Goal: Task Accomplishment & Management: Manage account settings

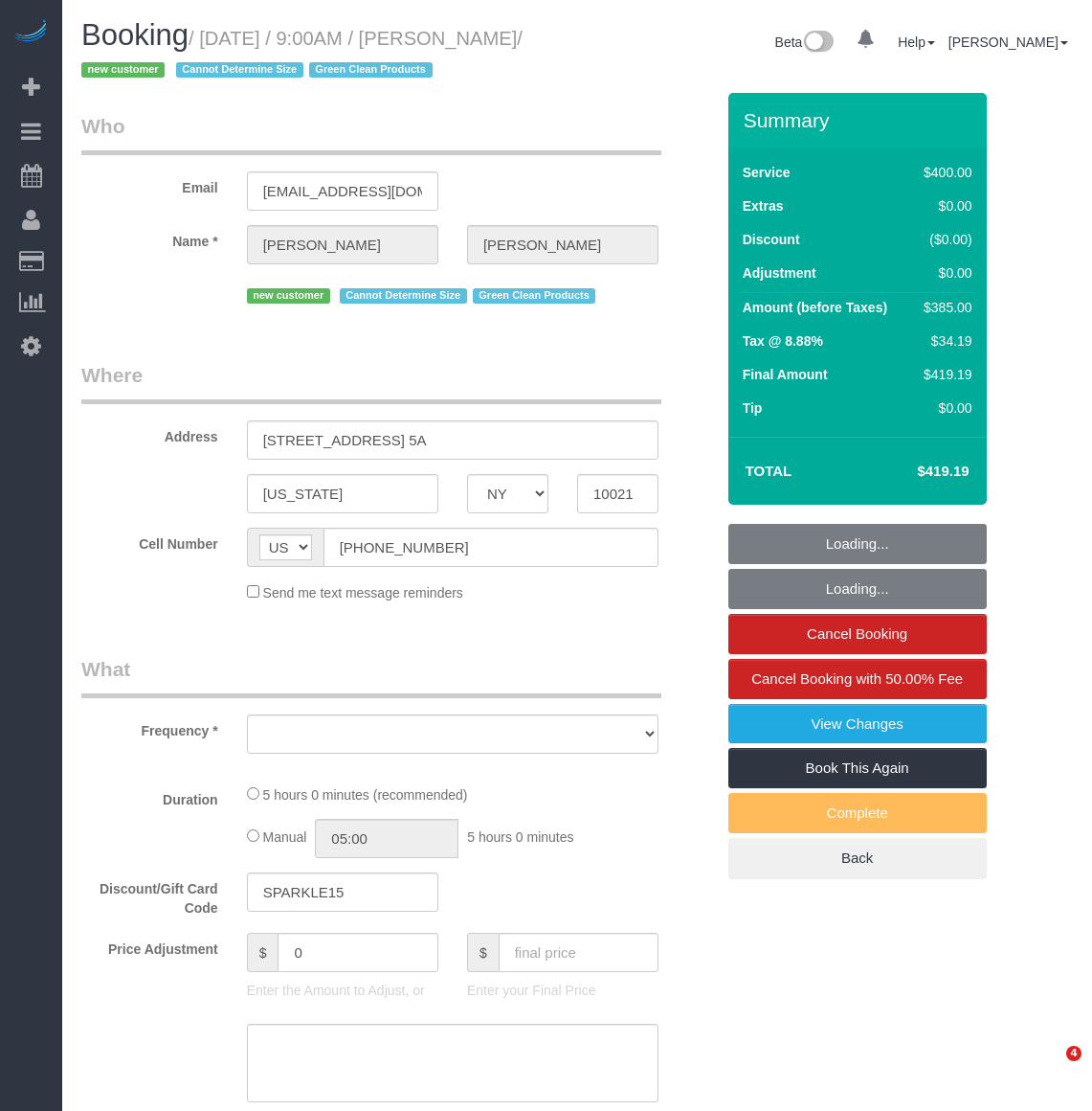
select select "NY"
select select "300"
select select "number:89"
select select "number:72"
select select "number:15"
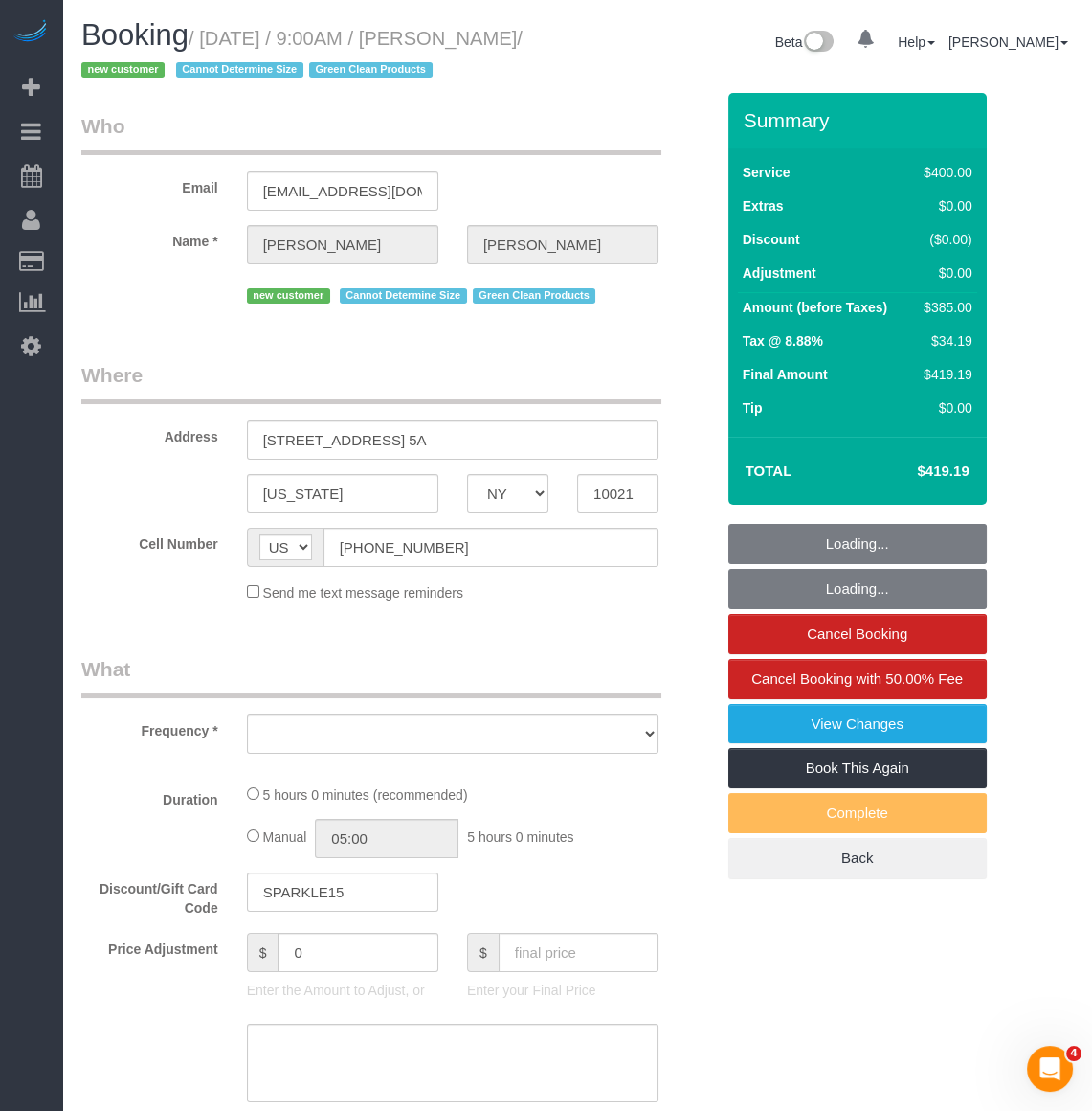
select select "number:5"
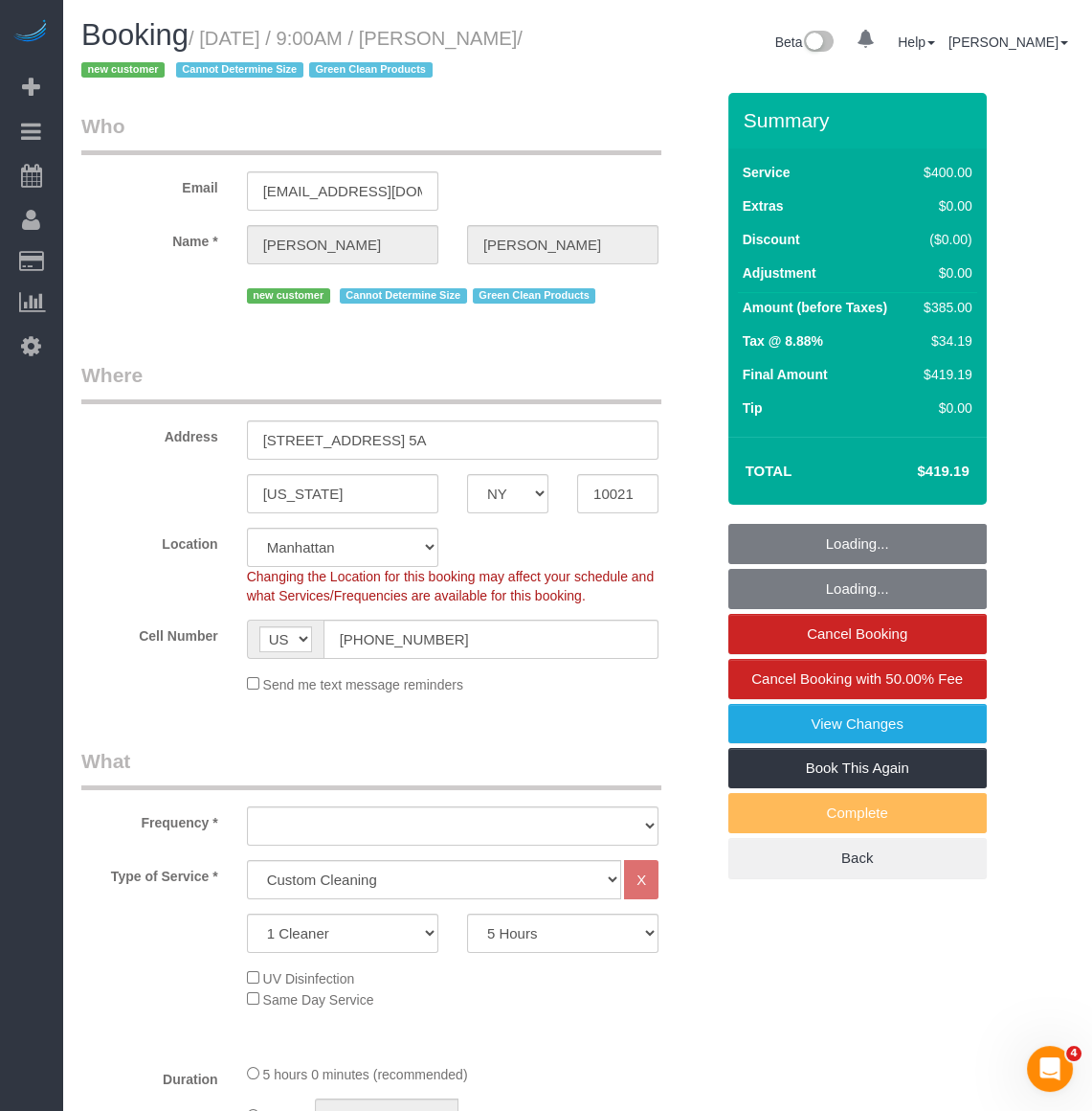
select select "object:917"
select select "string:stripe-pm_1RxZ9f4VGloSiKo7g3joOv9v"
select select "spot1"
select select "object:1339"
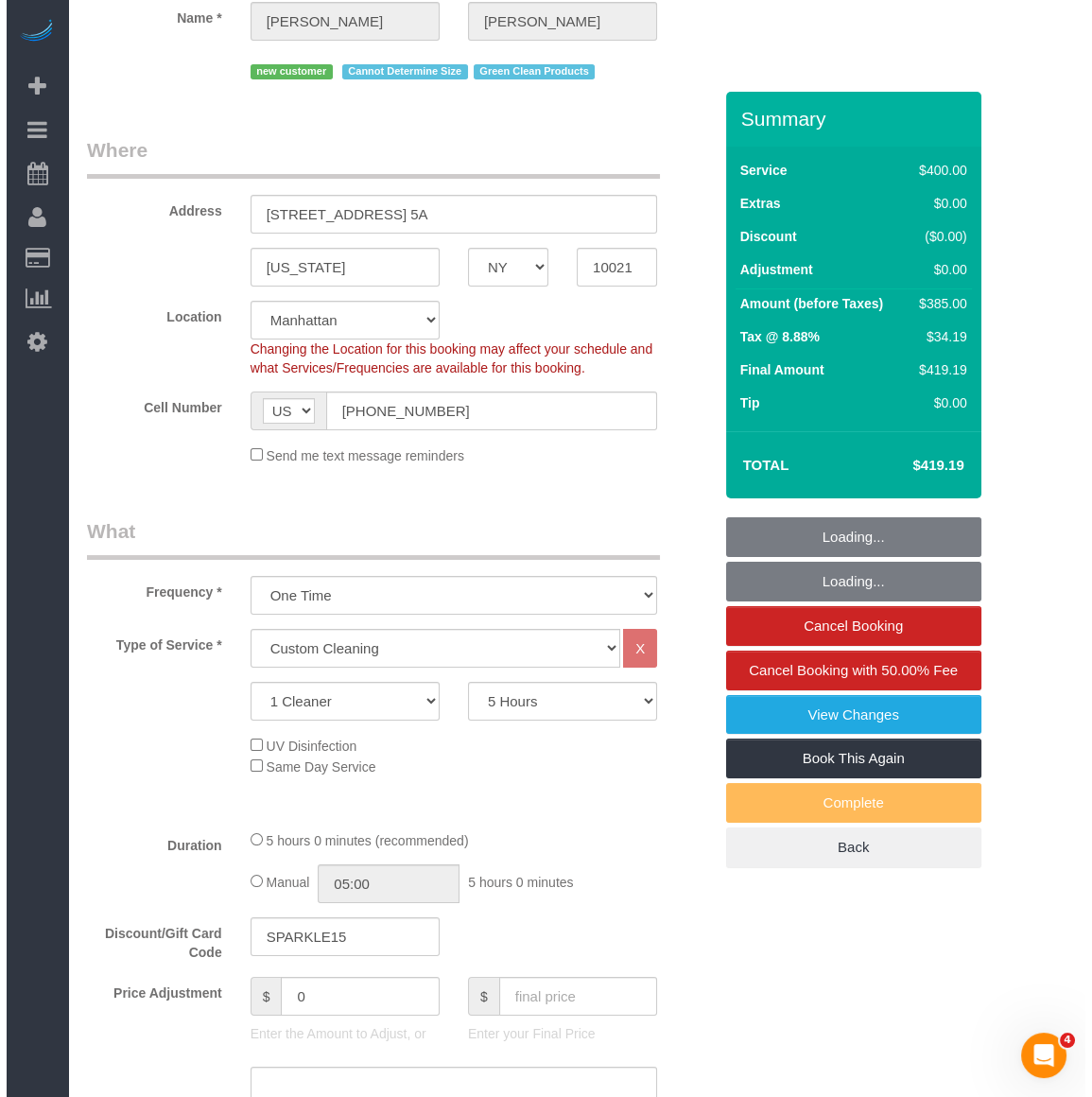
scroll to position [343, 0]
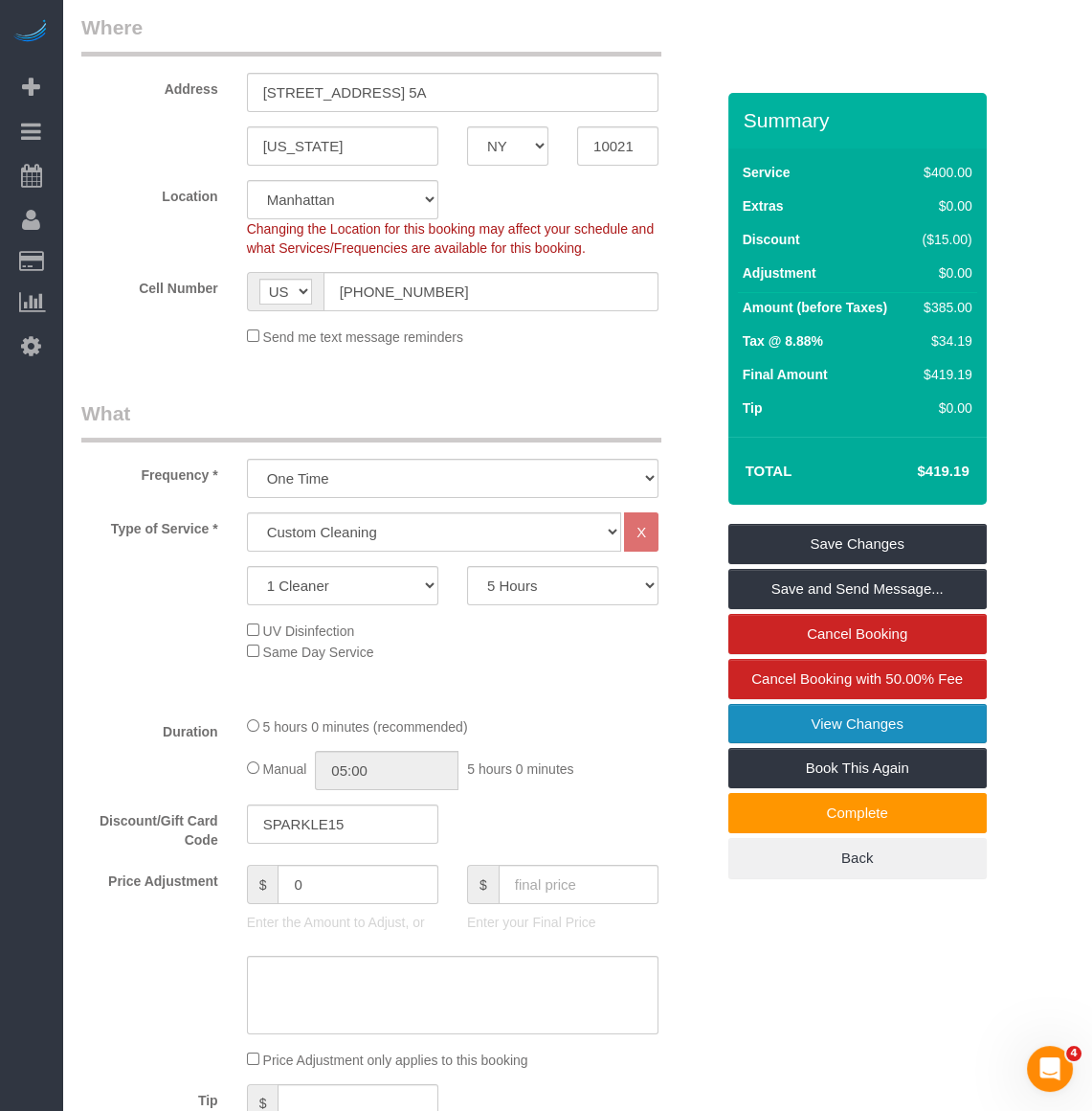
click at [926, 731] on link "View Changes" at bounding box center [858, 724] width 259 height 40
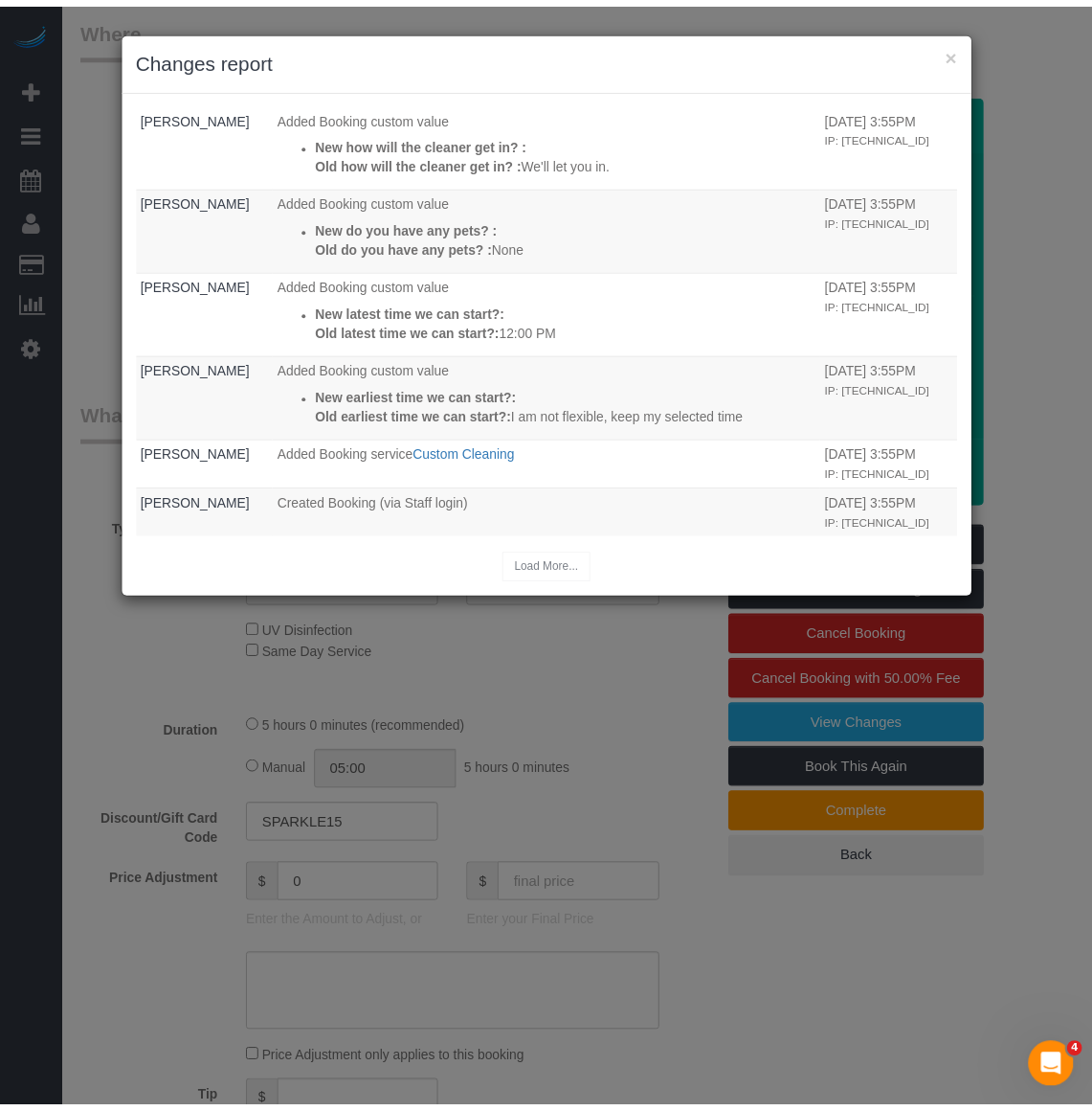
scroll to position [1169, 0]
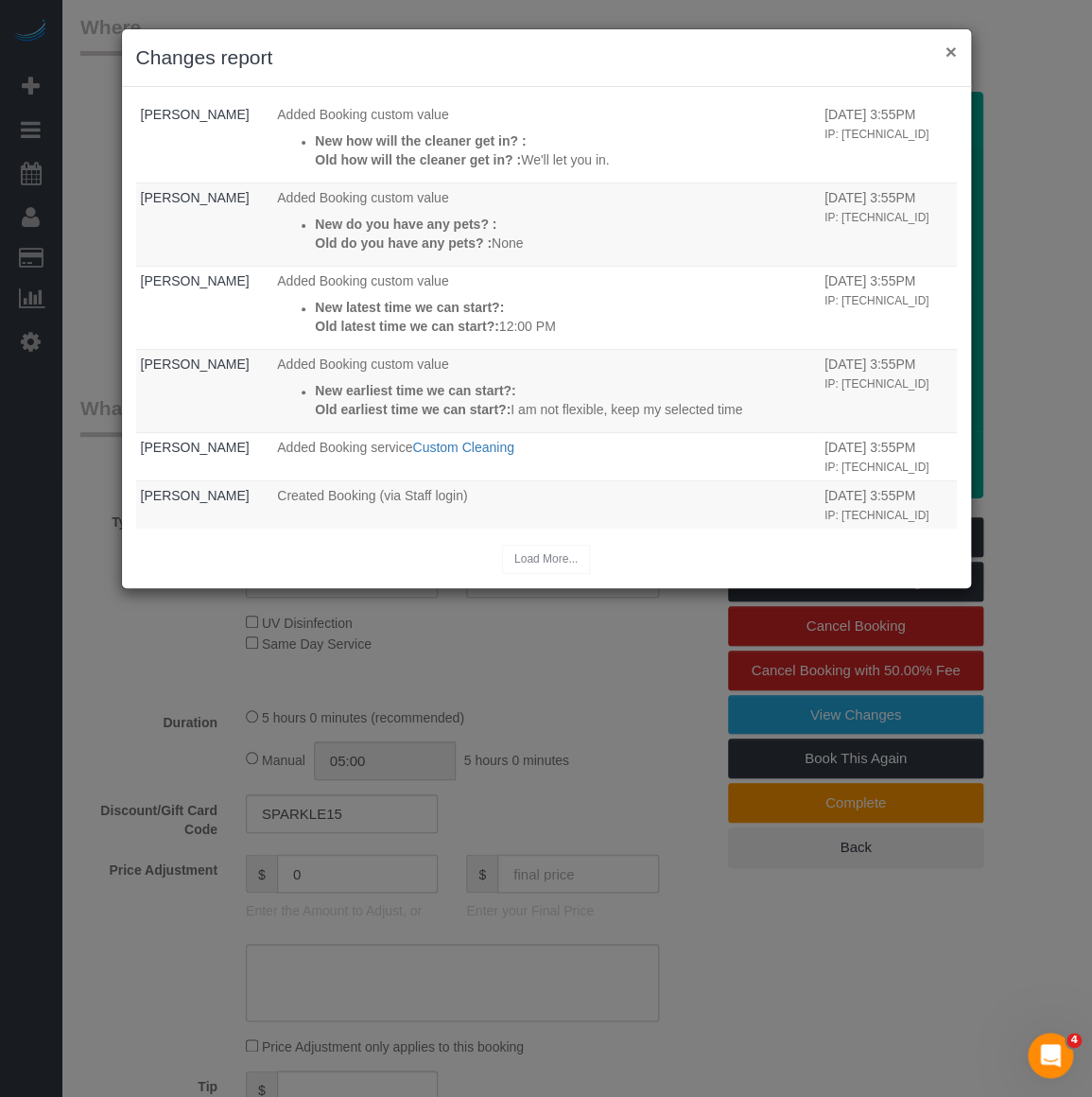
click at [953, 48] on button "×" at bounding box center [950, 51] width 12 height 20
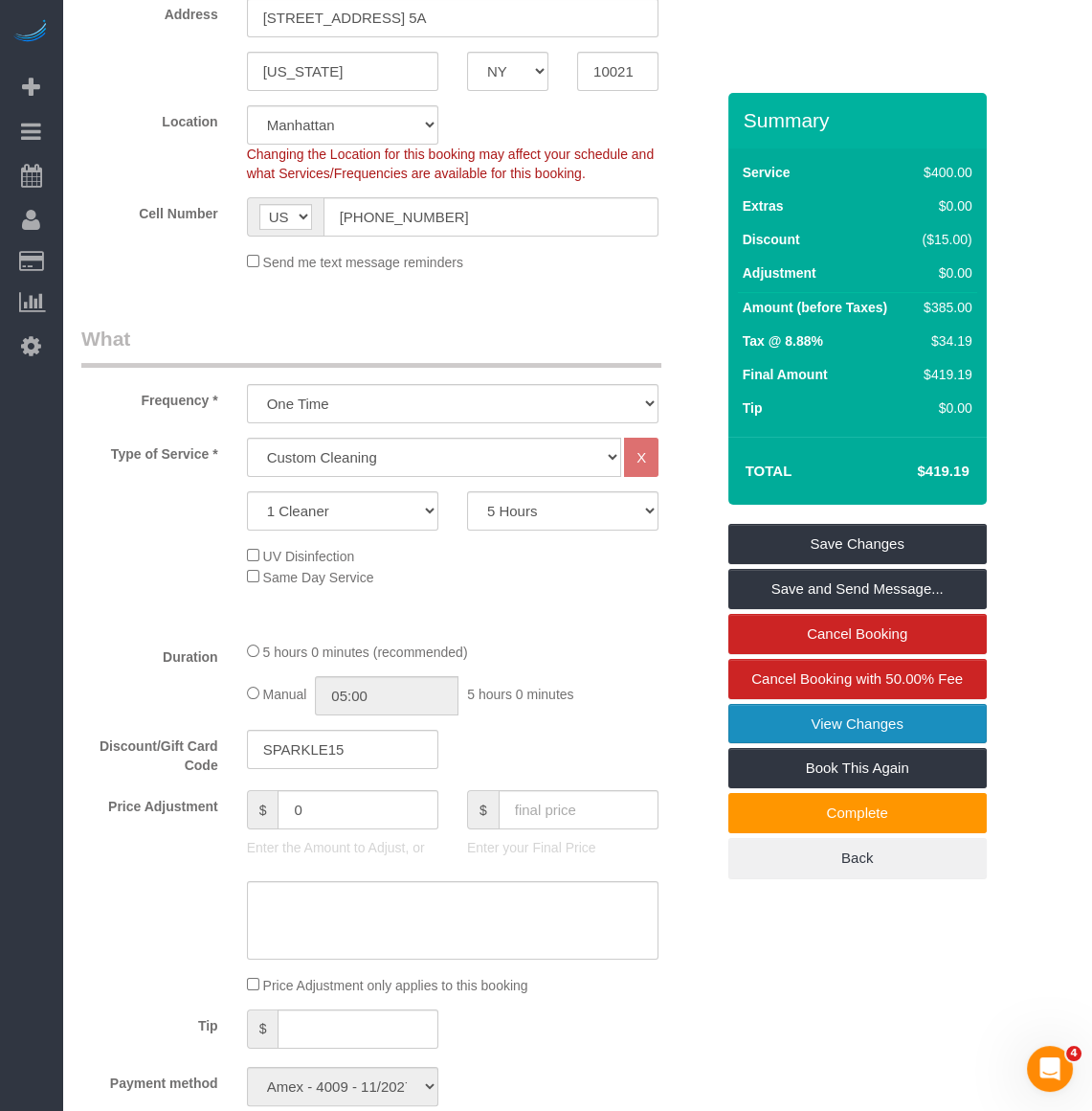
scroll to position [435, 0]
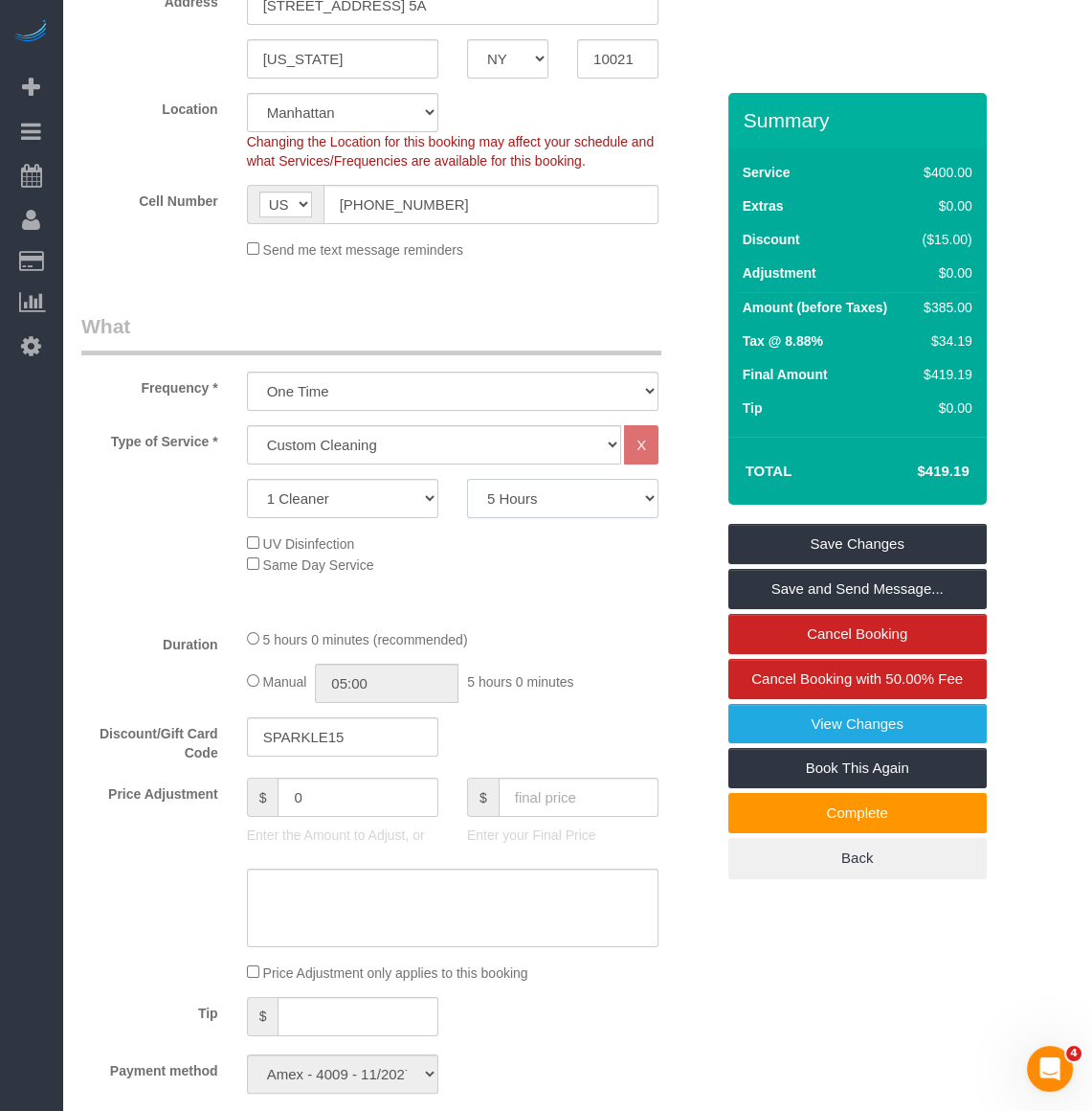
click at [547, 516] on select "2 Hours 2.5 Hours 3 Hours 3.5 Hours 4 Hours 4.5 Hours 5 Hours 5.5 Hours 6 Hours…" at bounding box center [562, 498] width 191 height 39
select select "360"
click at [467, 479] on select "2 Hours 2.5 Hours 3 Hours 3.5 Hours 4 Hours 4.5 Hours 5 Hours 5.5 Hours 6 Hours…" at bounding box center [562, 498] width 191 height 39
select select "spot39"
click at [782, 541] on link "Save Changes" at bounding box center [858, 544] width 259 height 40
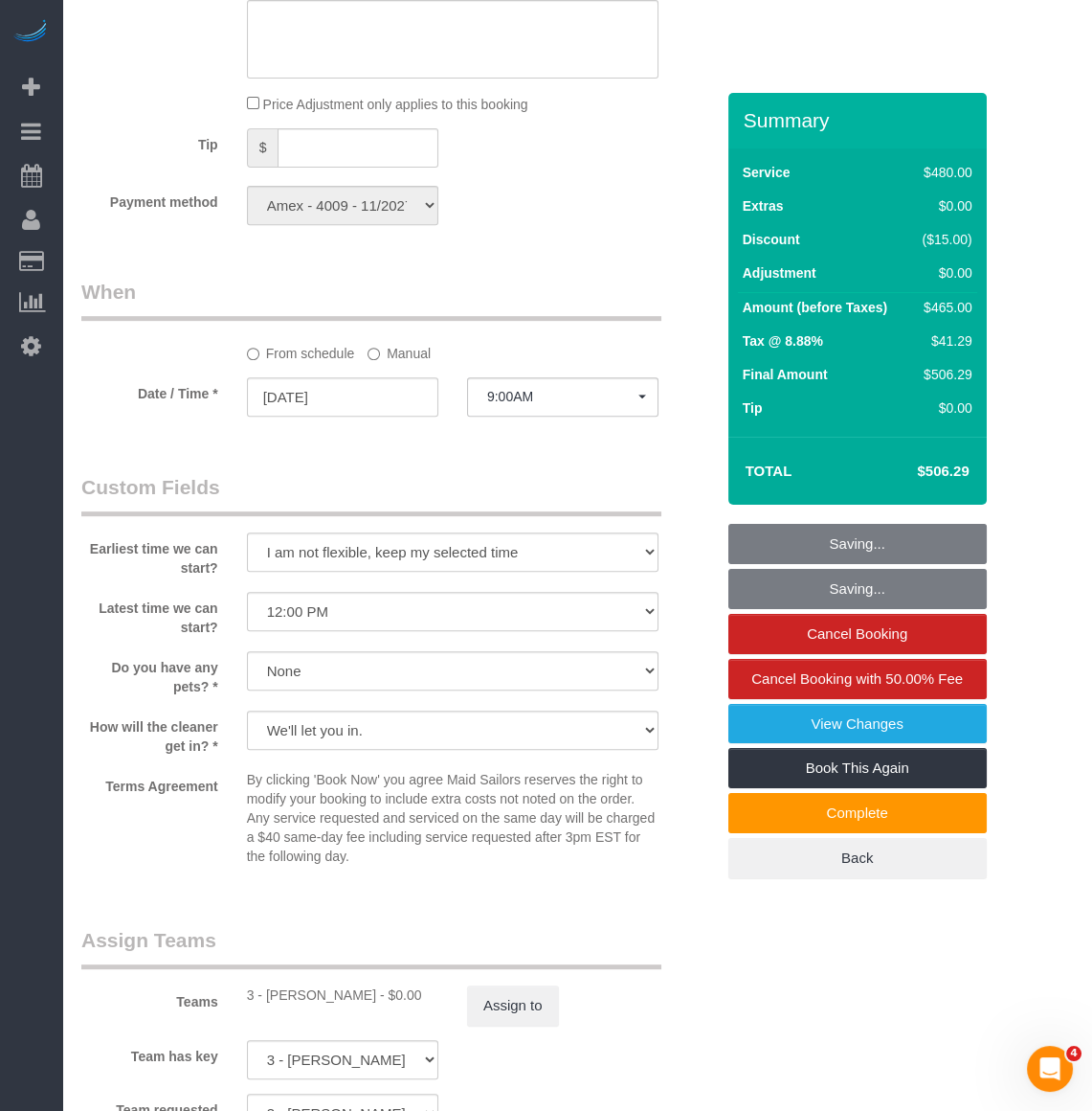
scroll to position [1305, 0]
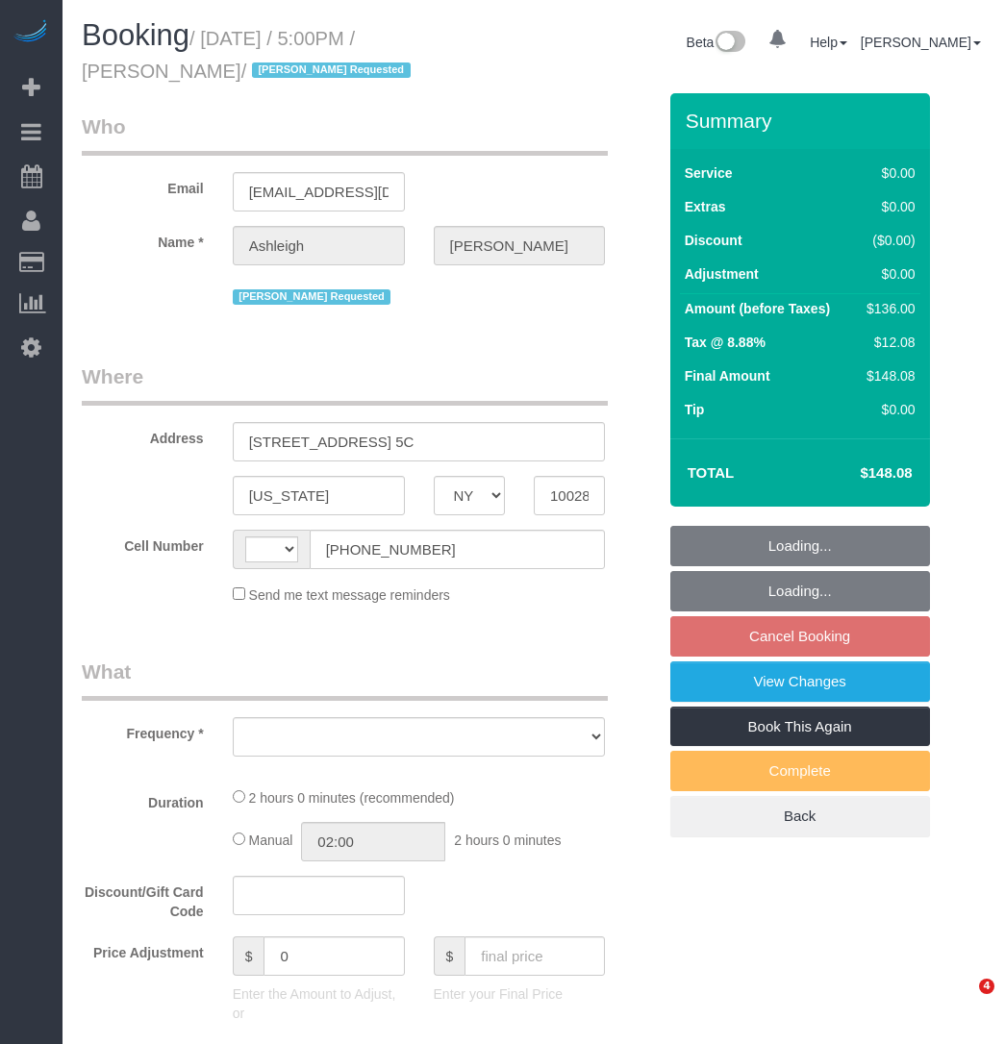
select select "NY"
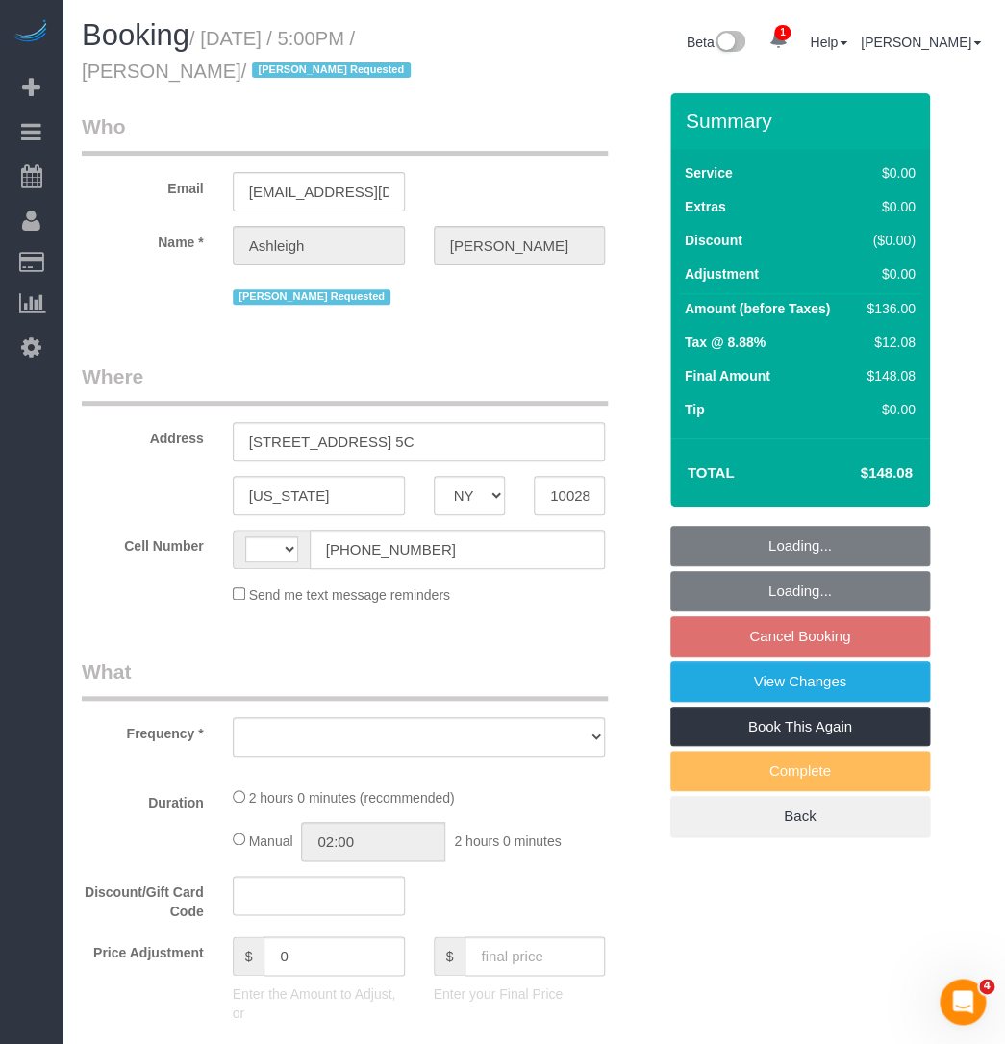
select select "string:[GEOGRAPHIC_DATA]"
select select "string:stripe-pm_1RjPmy4VGloSiKo7ocZ9gVhm"
select select "object:623"
select select "number:65"
select select "number:78"
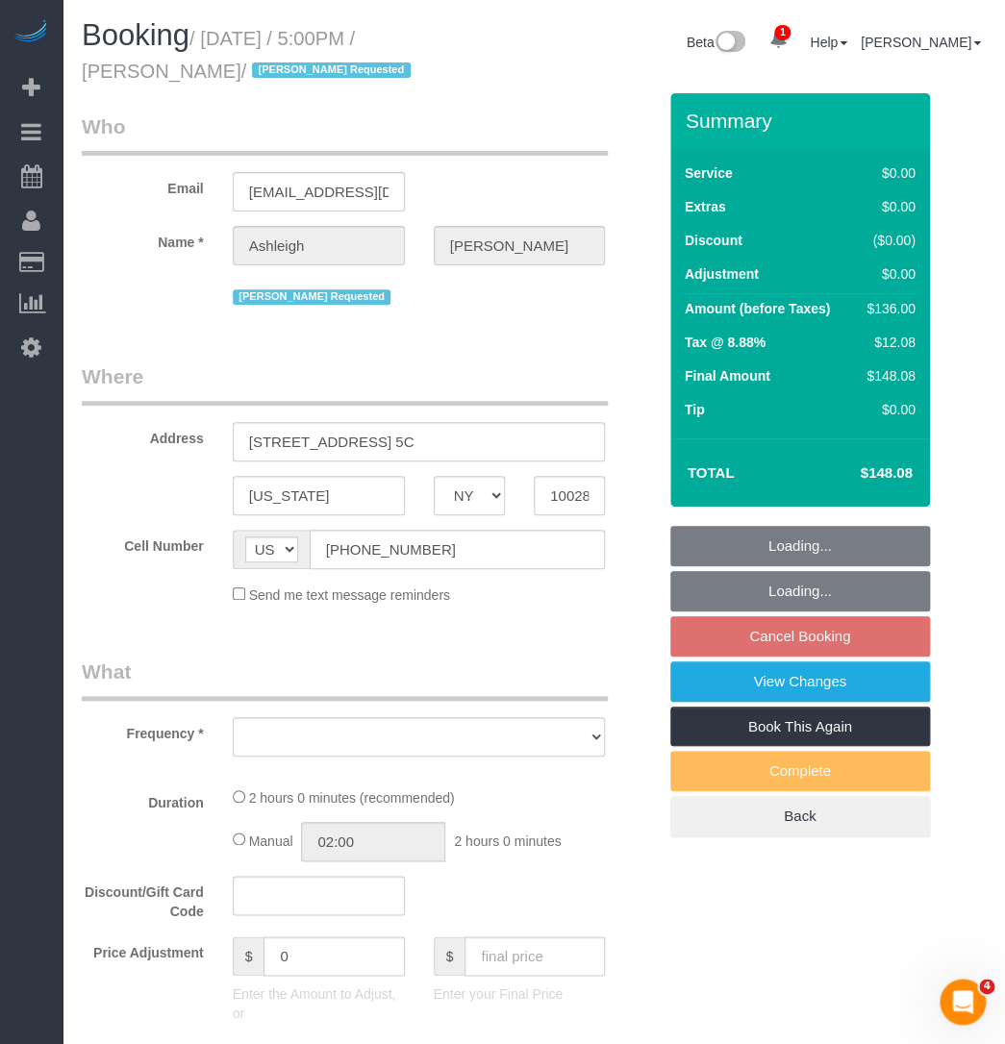
select select "number:15"
select select "number:5"
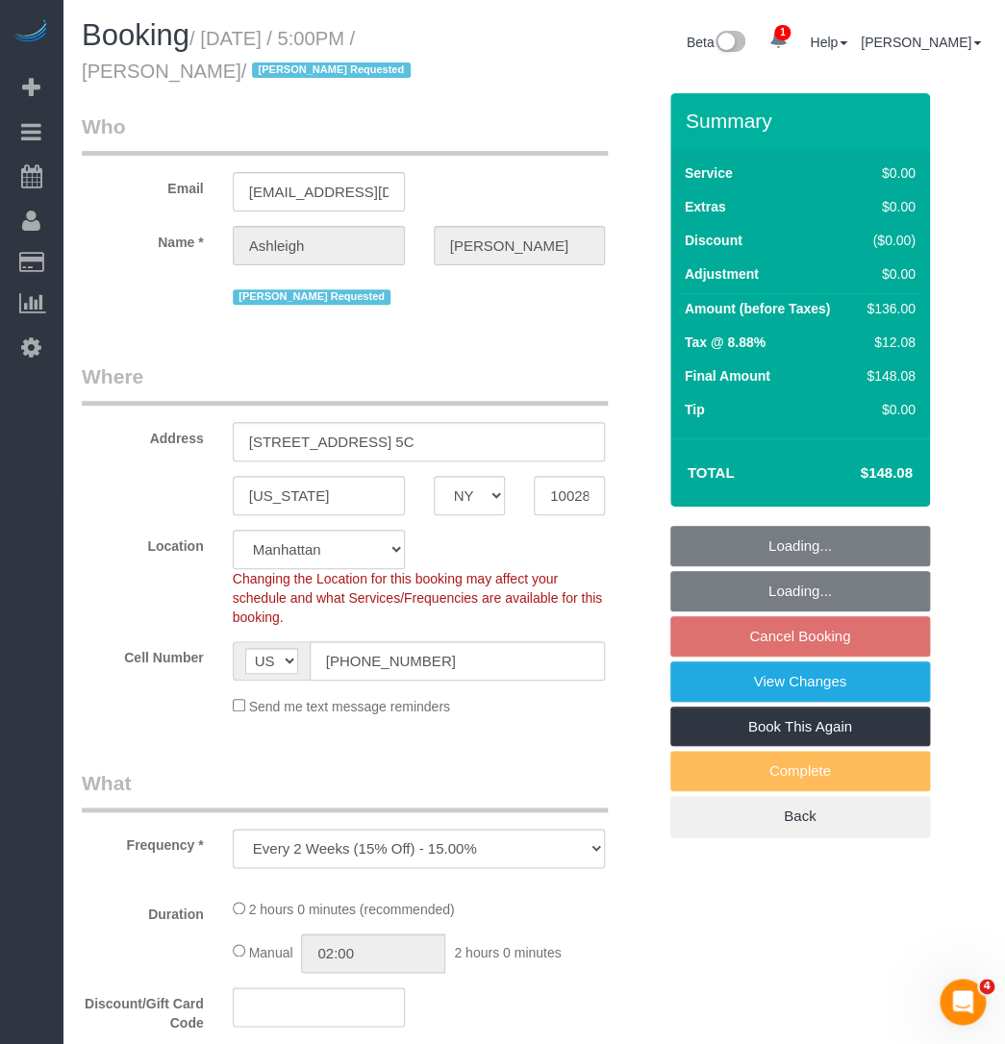
select select "object:885"
select select "1"
select select "spot9"
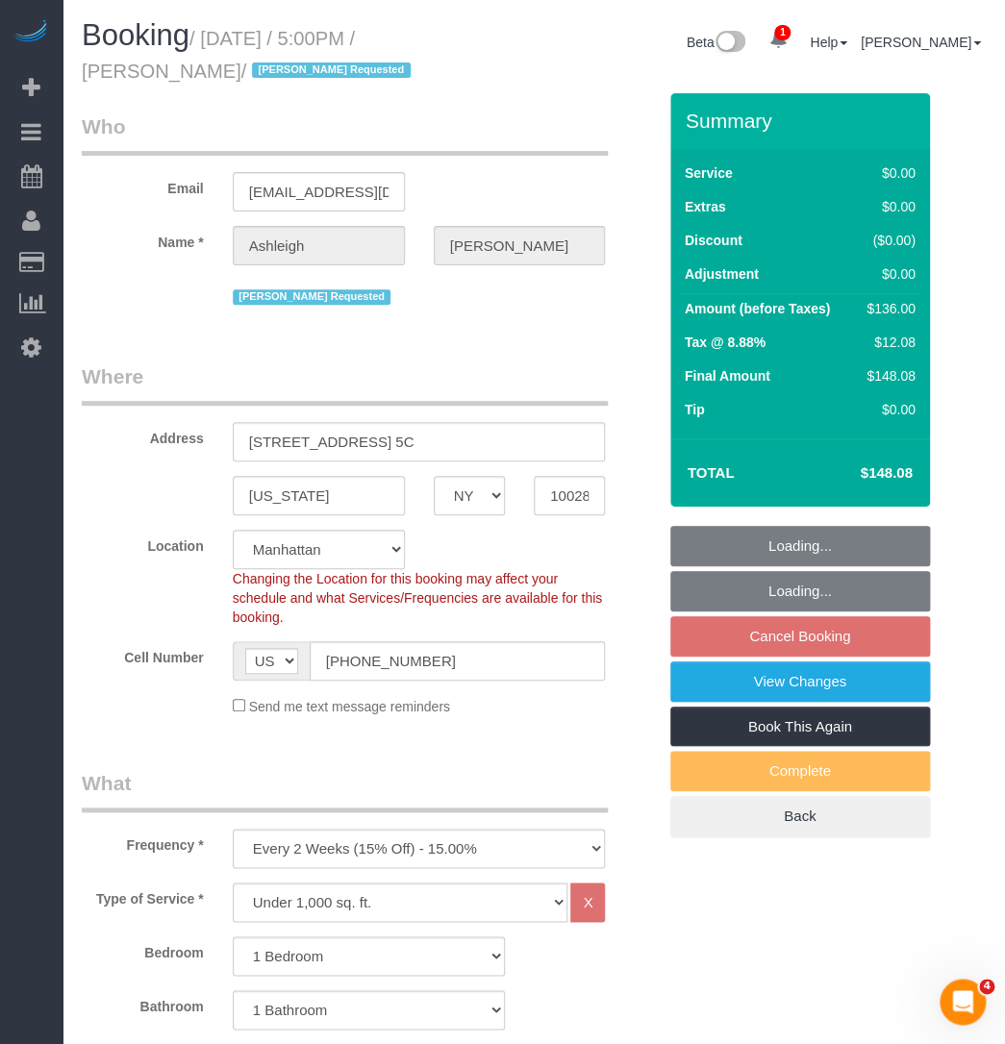
select select "1"
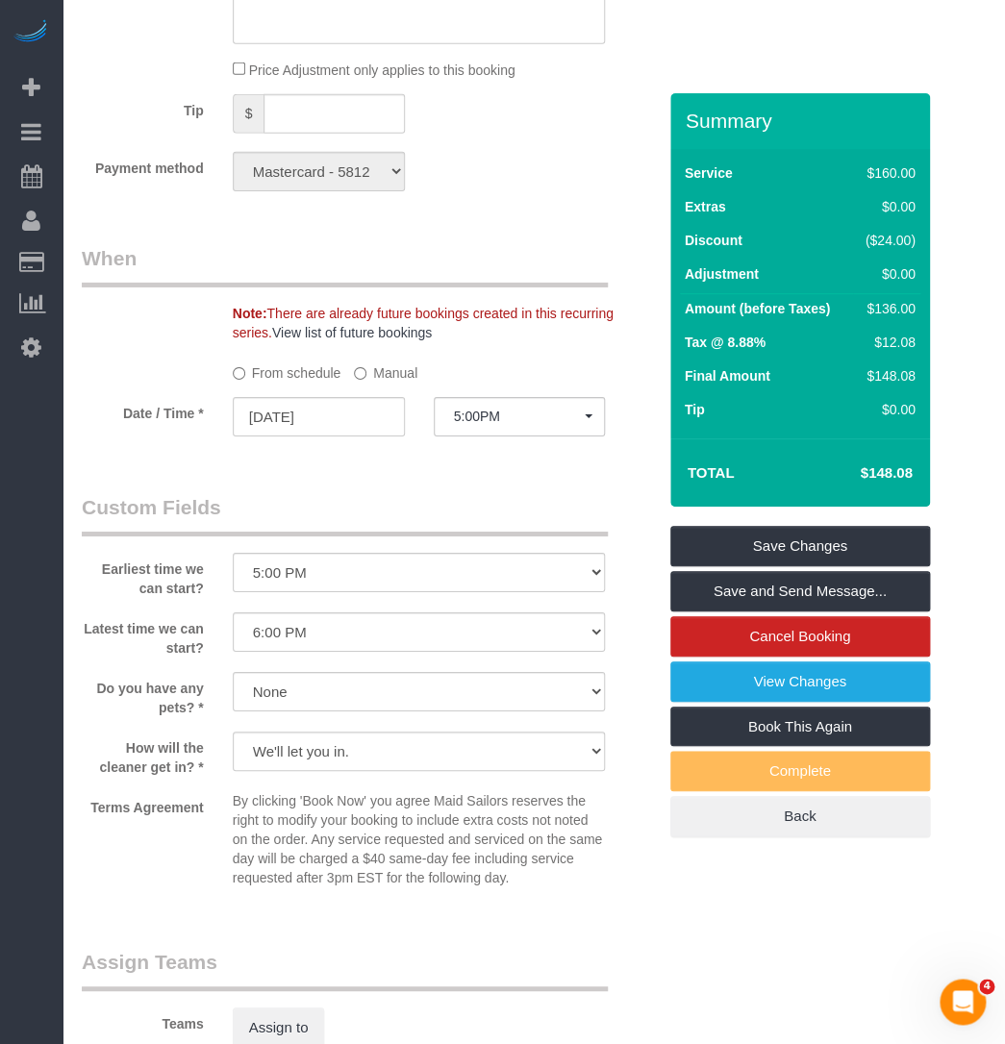
scroll to position [2098, 0]
